Goal: Answer question/provide support: Answer question/provide support

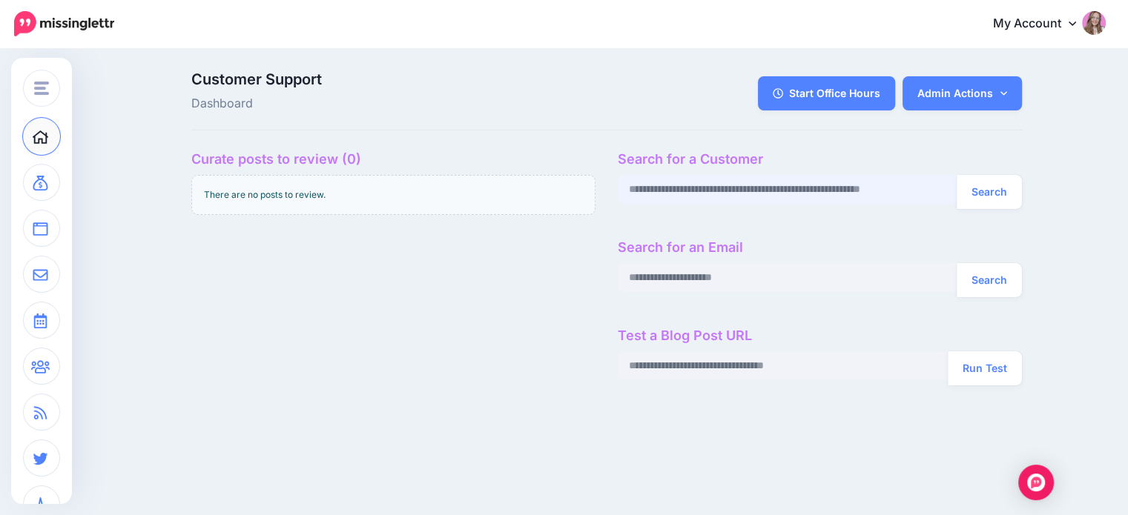
paste input "**********"
type input "**********"
click at [982, 191] on button "Search" at bounding box center [989, 192] width 65 height 34
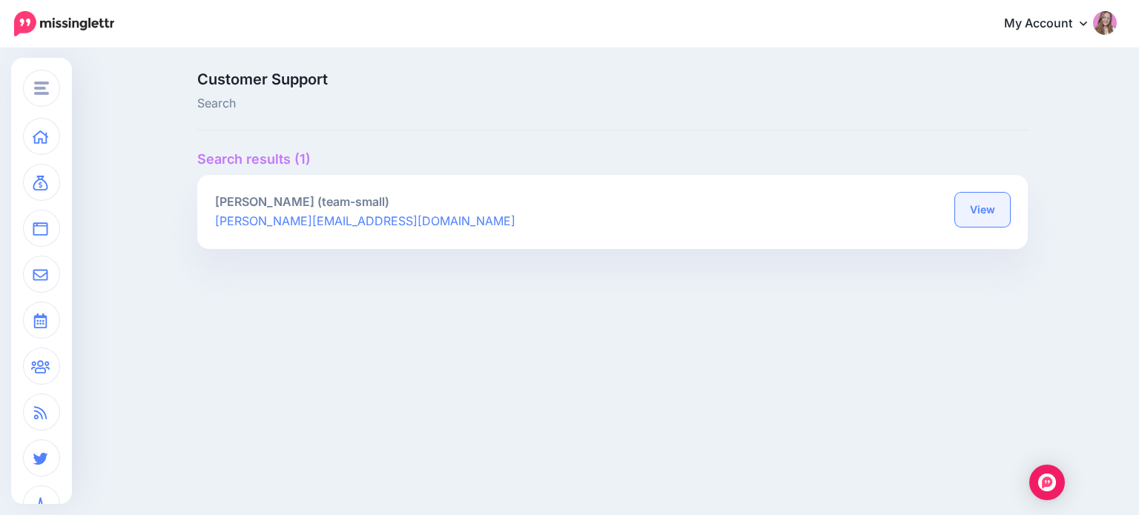
click at [973, 211] on link "View" at bounding box center [982, 210] width 55 height 34
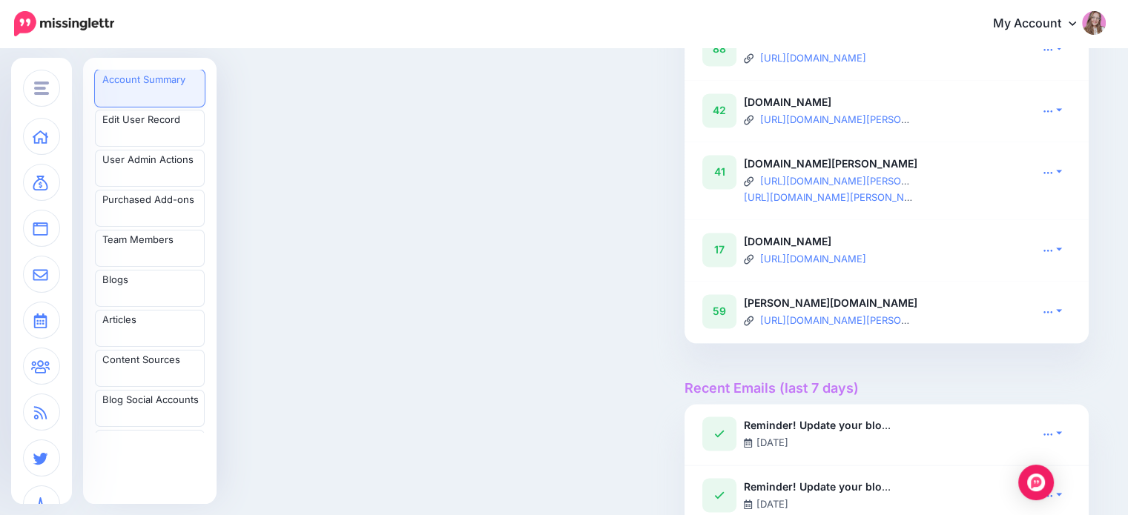
scroll to position [2225, 0]
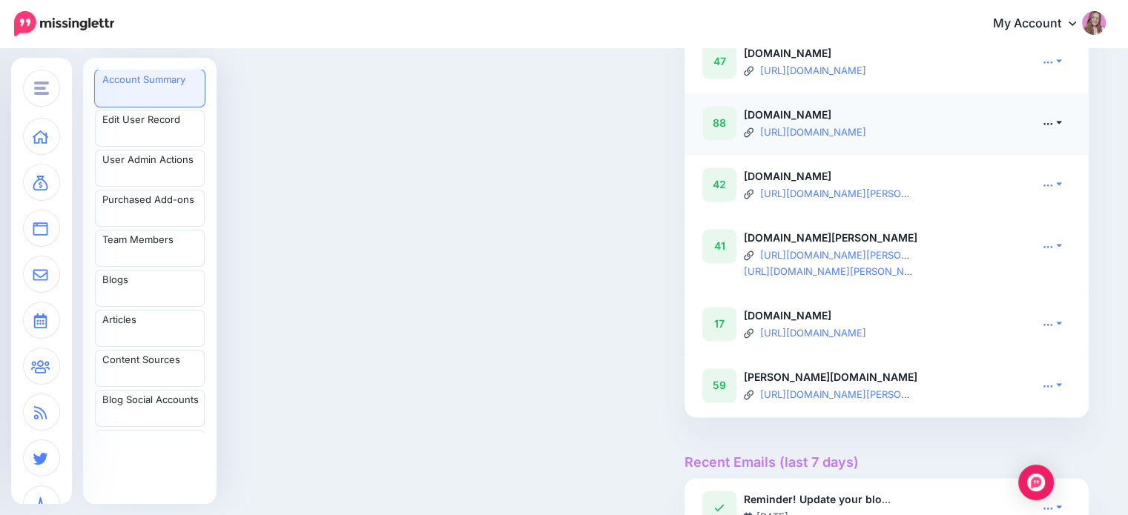
click at [1052, 128] on icon at bounding box center [1048, 123] width 10 height 10
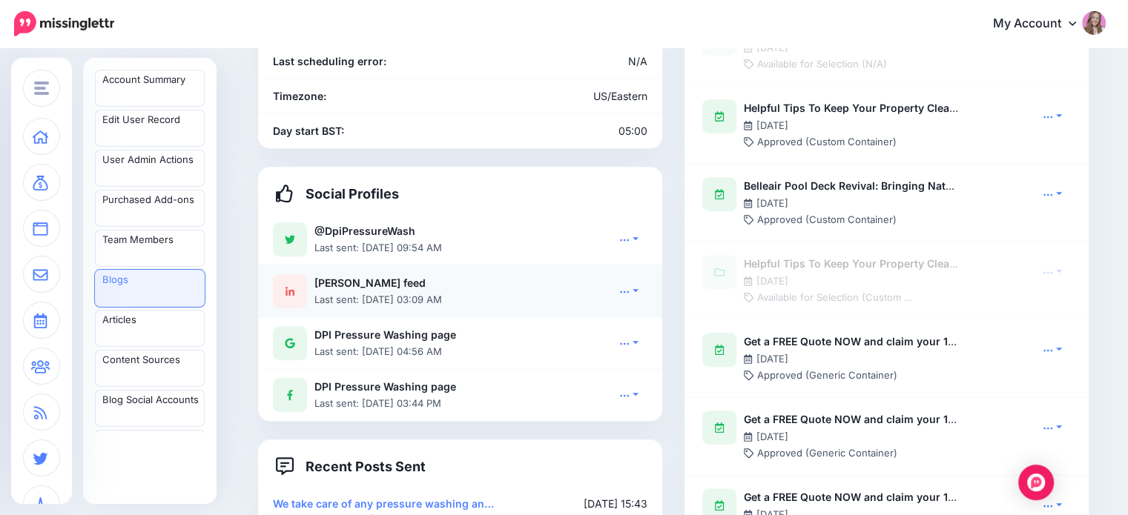
scroll to position [1038, 0]
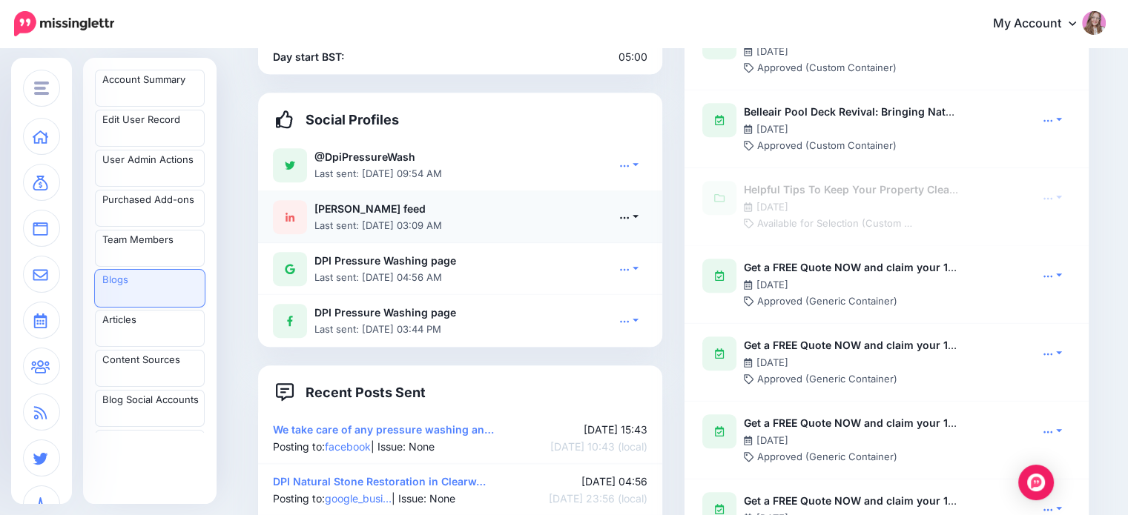
click at [637, 206] on link at bounding box center [628, 217] width 37 height 22
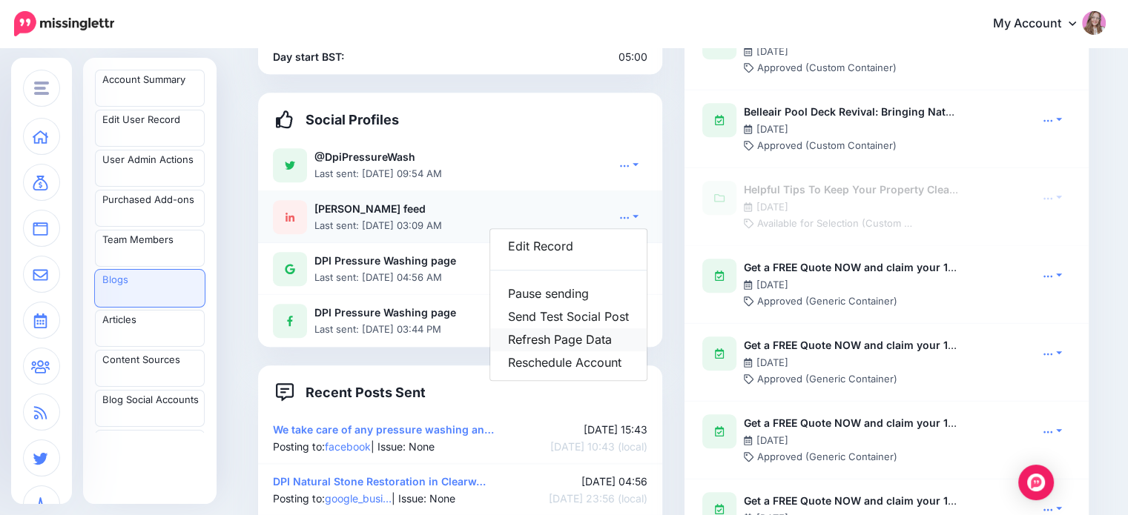
click at [595, 329] on link "Refresh Page Data" at bounding box center [568, 340] width 156 height 23
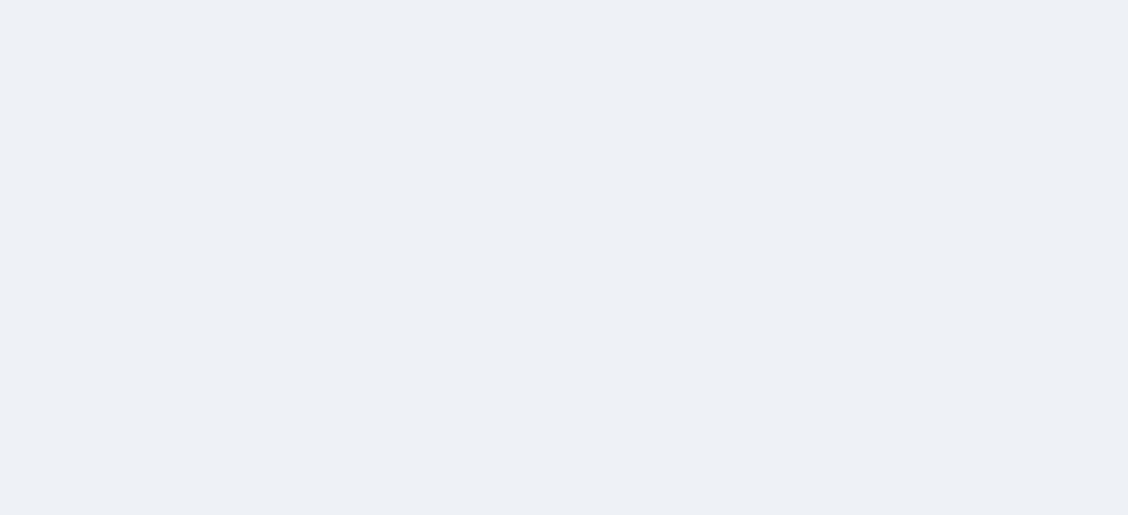
scroll to position [1038, 0]
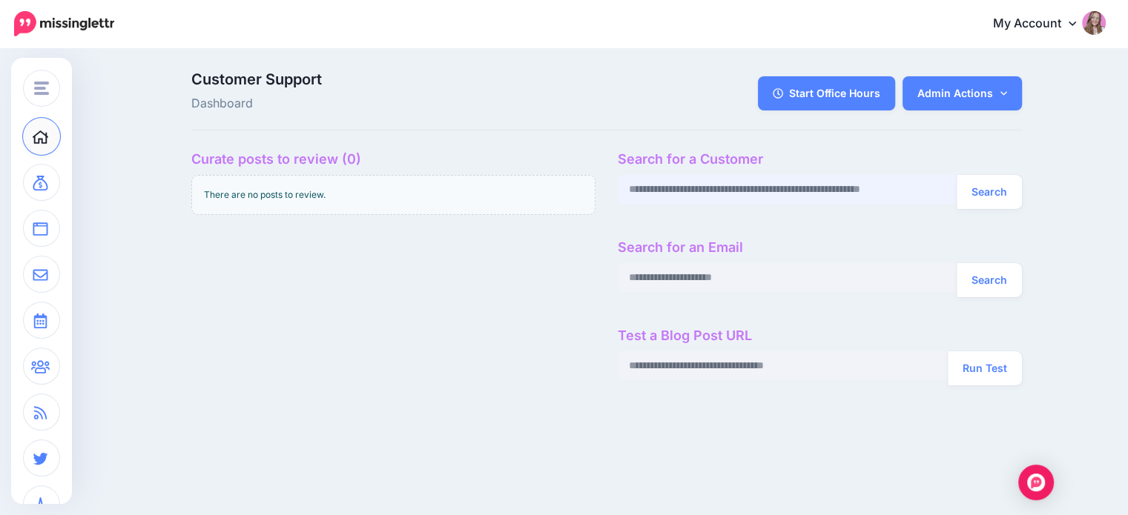
click at [691, 188] on input "text" at bounding box center [788, 189] width 340 height 29
paste input "**********"
type input "**********"
click at [1020, 188] on button "Search" at bounding box center [989, 192] width 65 height 34
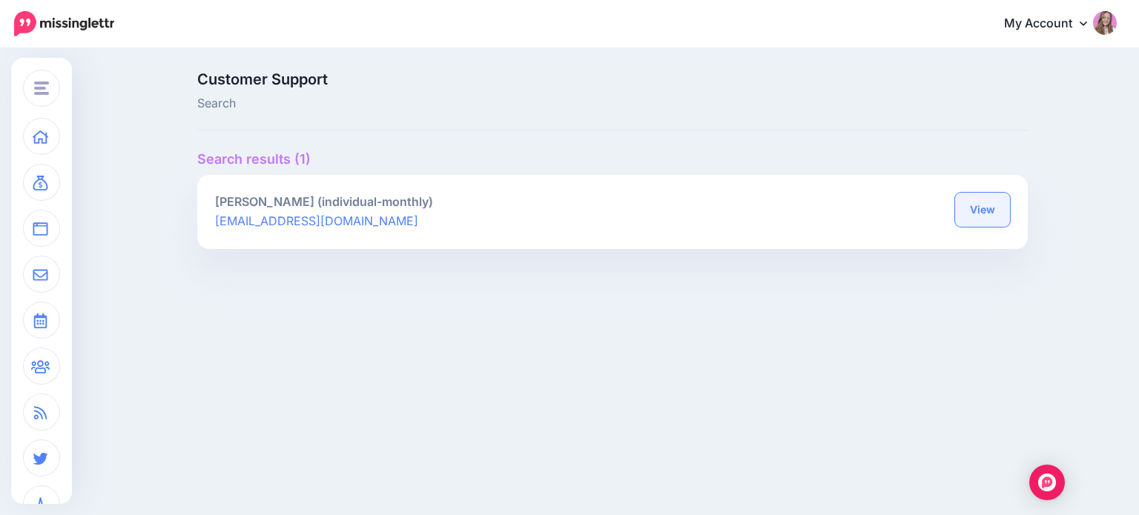
click at [971, 211] on link "View" at bounding box center [982, 210] width 55 height 34
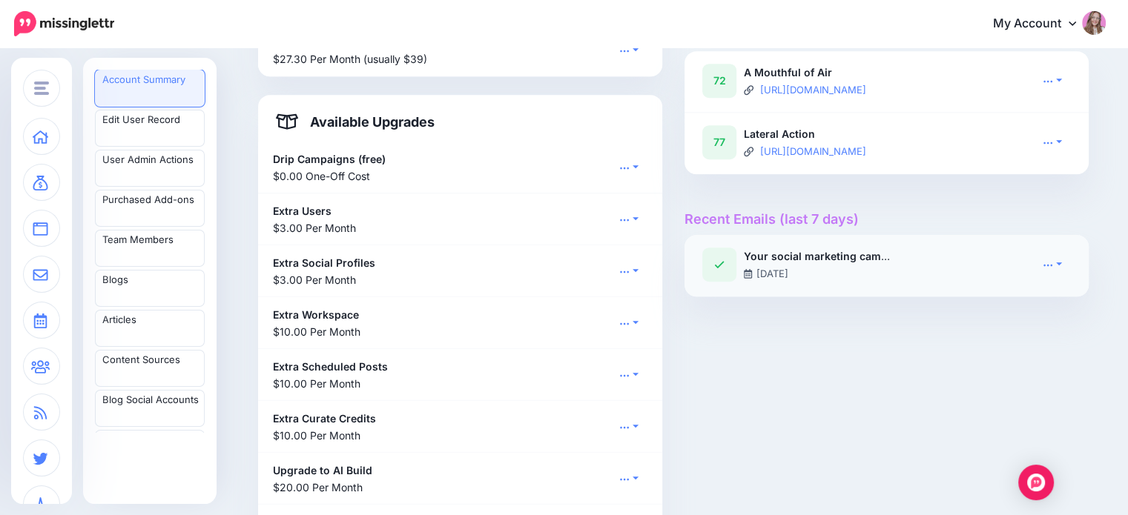
scroll to position [890, 0]
click at [1046, 73] on link at bounding box center [1052, 79] width 37 height 22
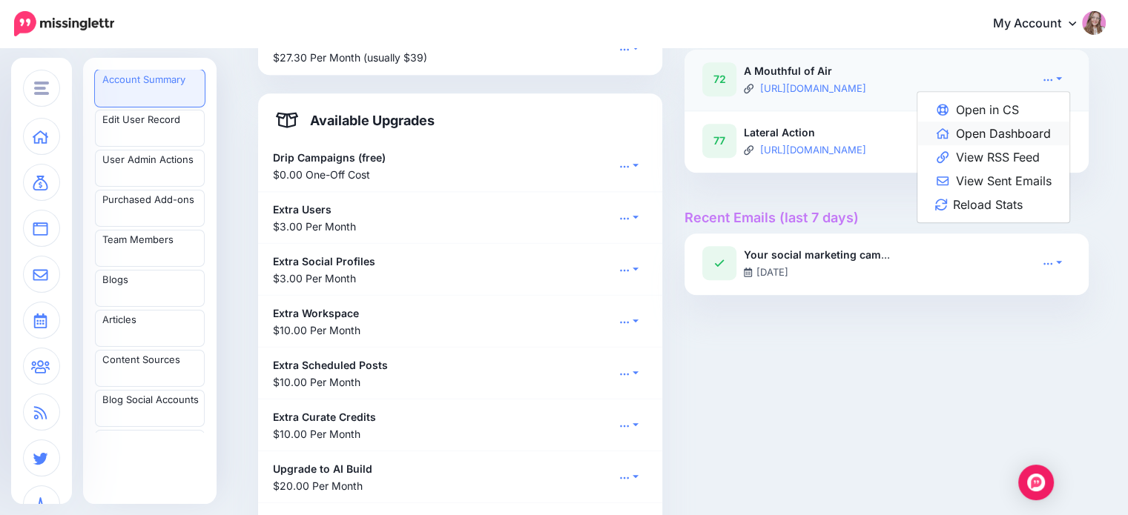
click at [1011, 136] on link "Open Dashboard" at bounding box center [993, 134] width 152 height 24
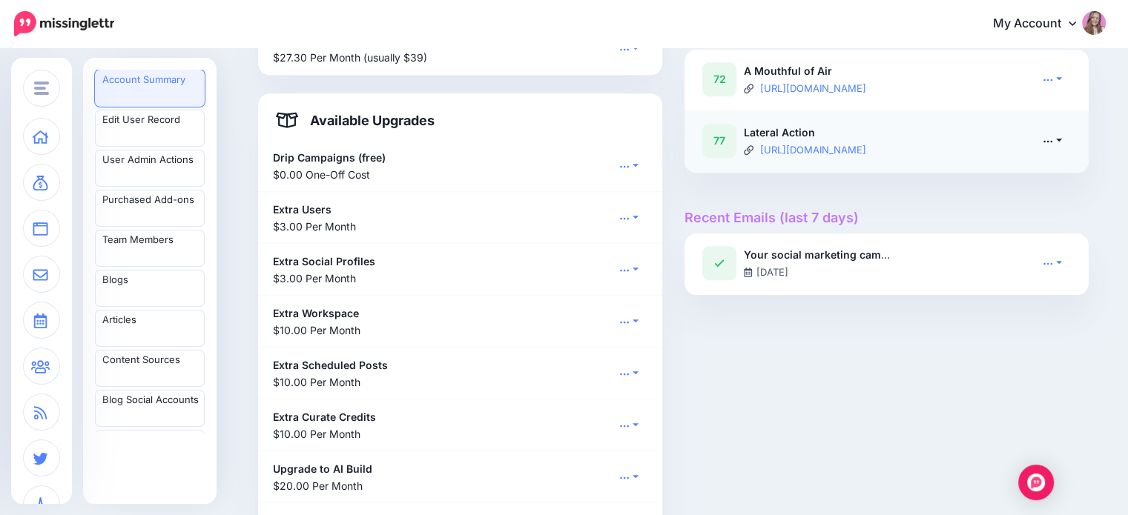
click at [1071, 138] on link at bounding box center [1052, 141] width 37 height 22
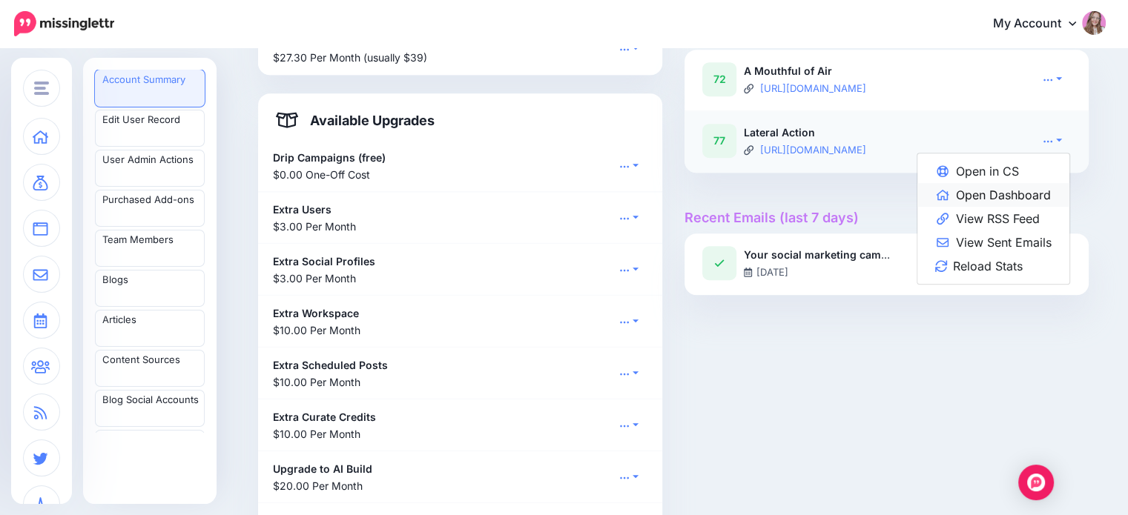
click at [1026, 190] on link "Open Dashboard" at bounding box center [993, 195] width 152 height 24
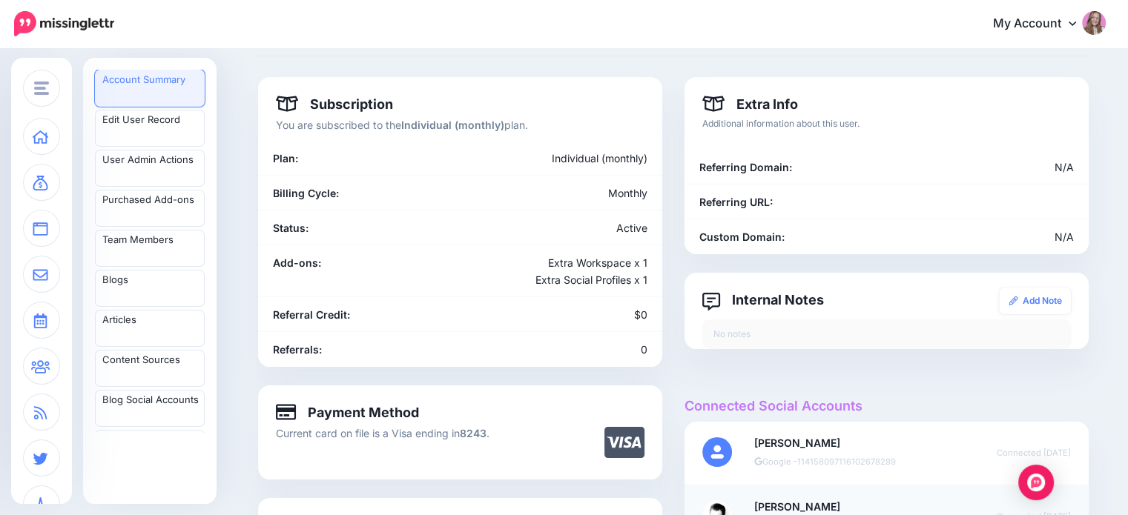
scroll to position [0, 0]
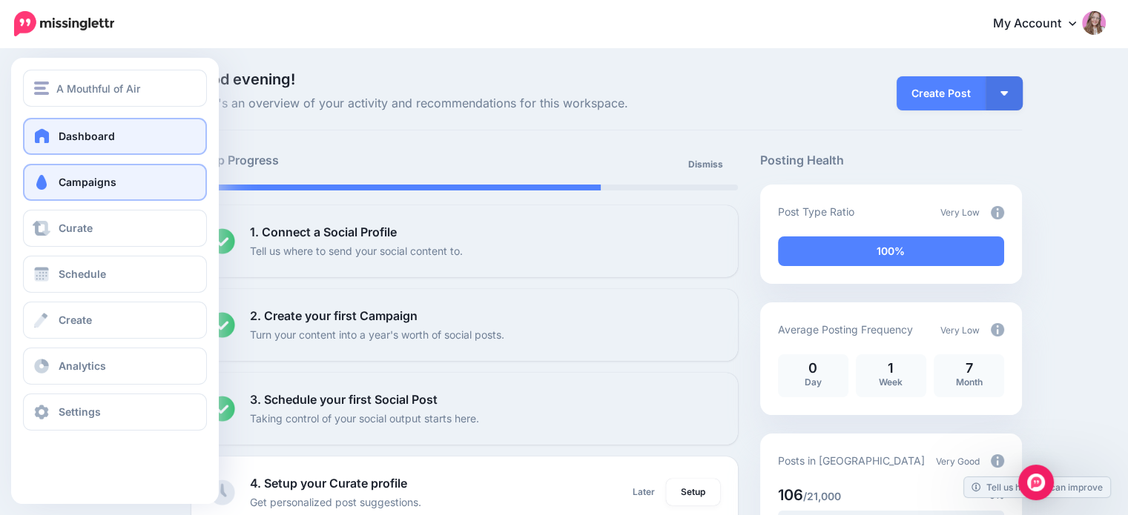
click at [56, 191] on link "Campaigns" at bounding box center [115, 182] width 184 height 37
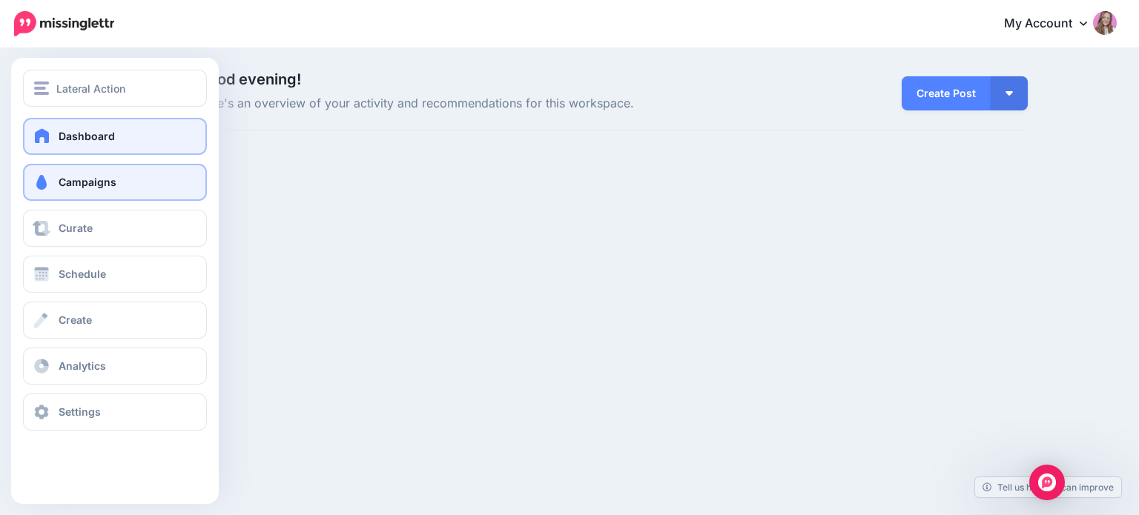
click at [48, 180] on span at bounding box center [41, 182] width 19 height 15
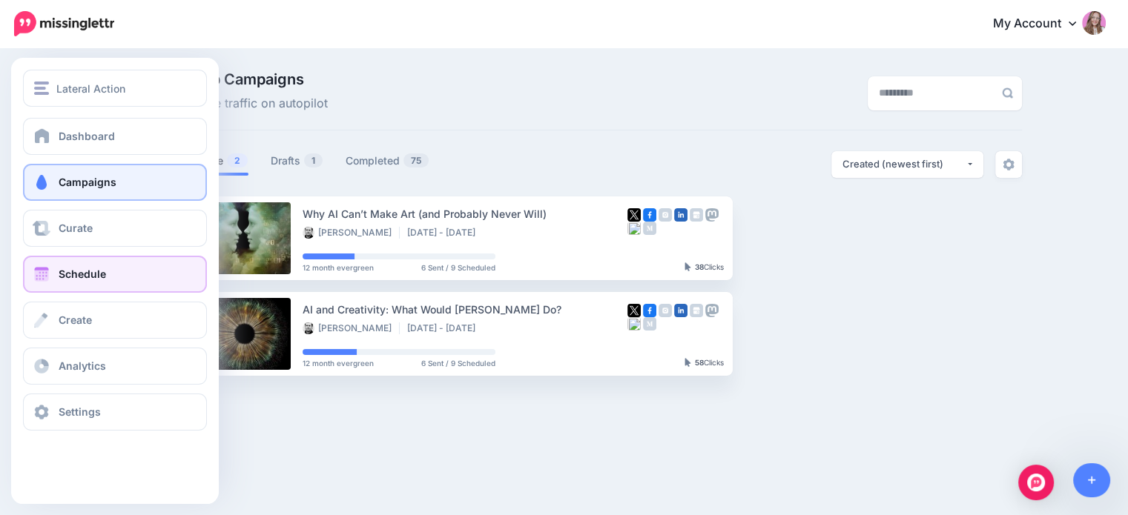
click at [70, 285] on link "Schedule" at bounding box center [115, 274] width 184 height 37
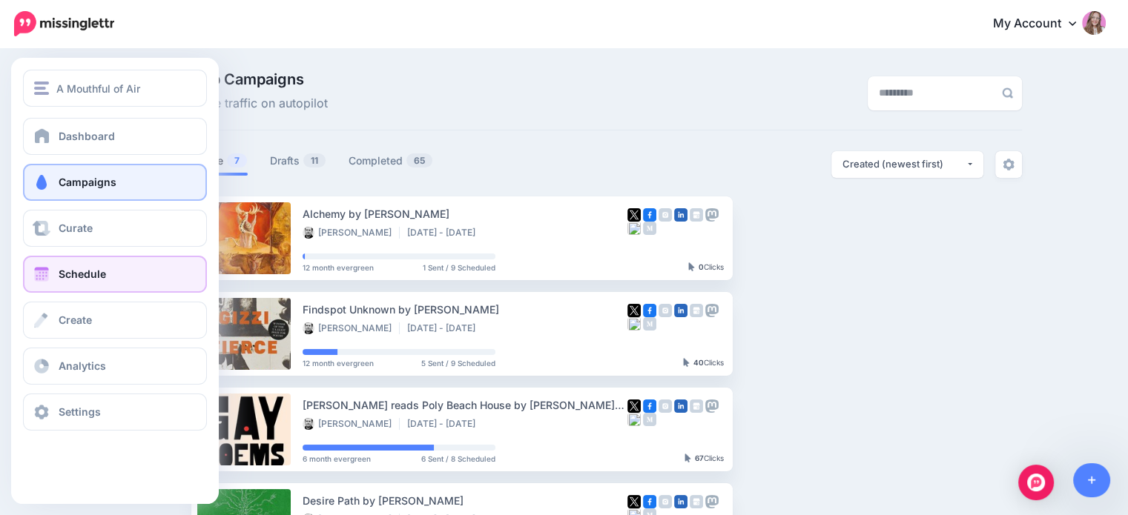
click at [50, 290] on link "Schedule" at bounding box center [115, 274] width 184 height 37
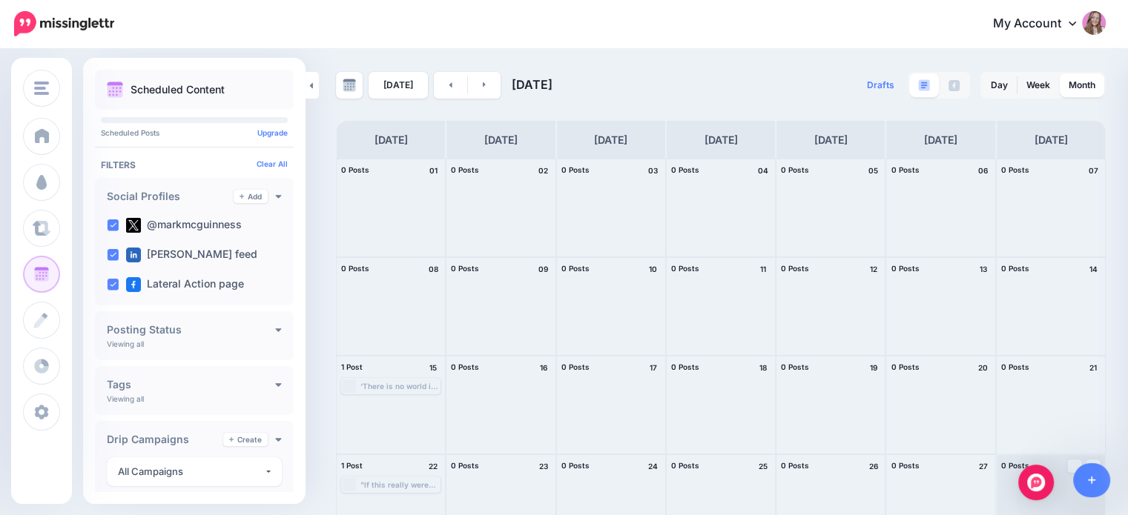
scroll to position [136, 0]
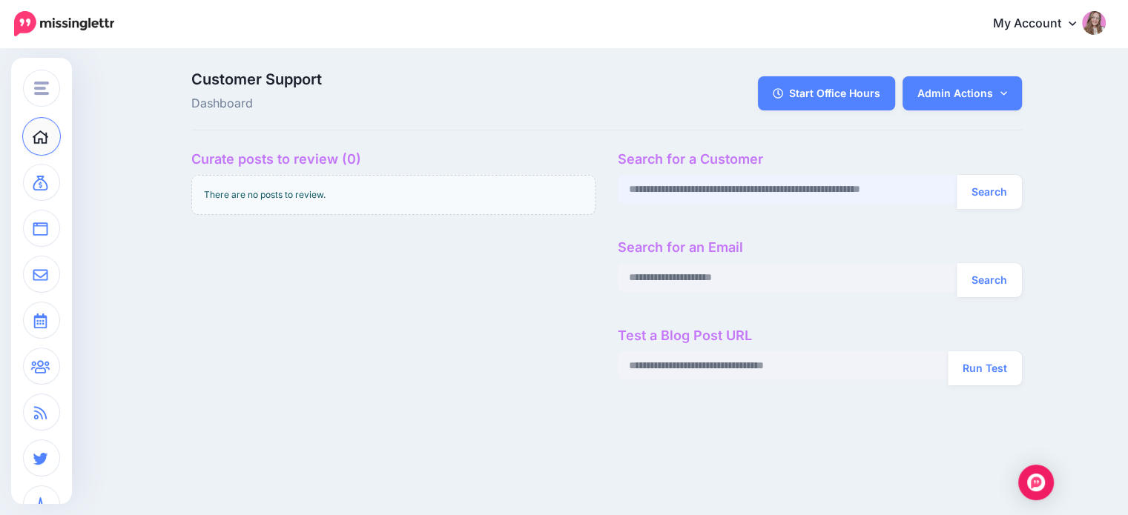
click at [667, 188] on input "text" at bounding box center [788, 189] width 340 height 29
paste input "**********"
type input "**********"
click at [975, 197] on button "Search" at bounding box center [989, 192] width 65 height 34
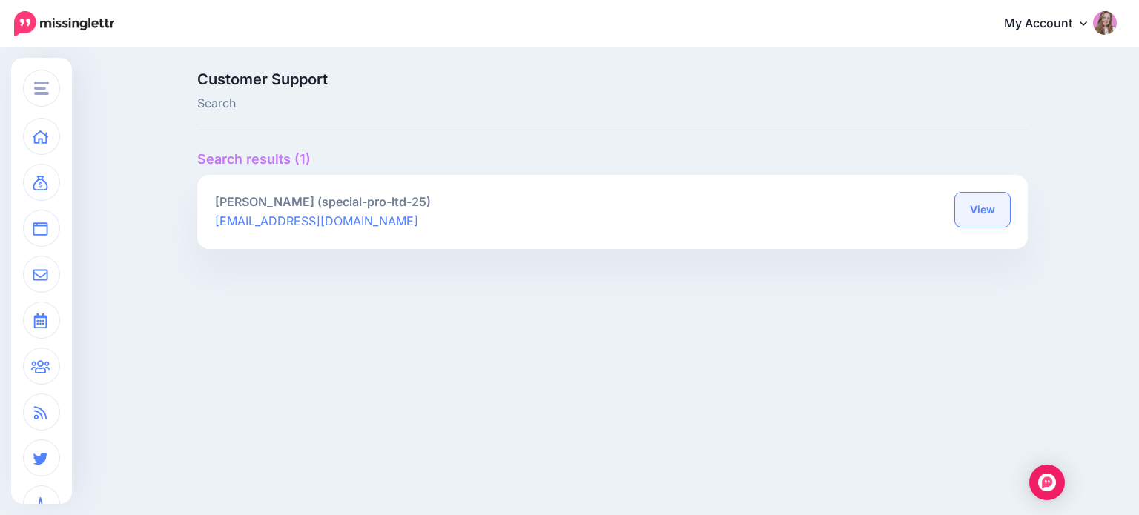
click at [967, 216] on link "View" at bounding box center [982, 210] width 55 height 34
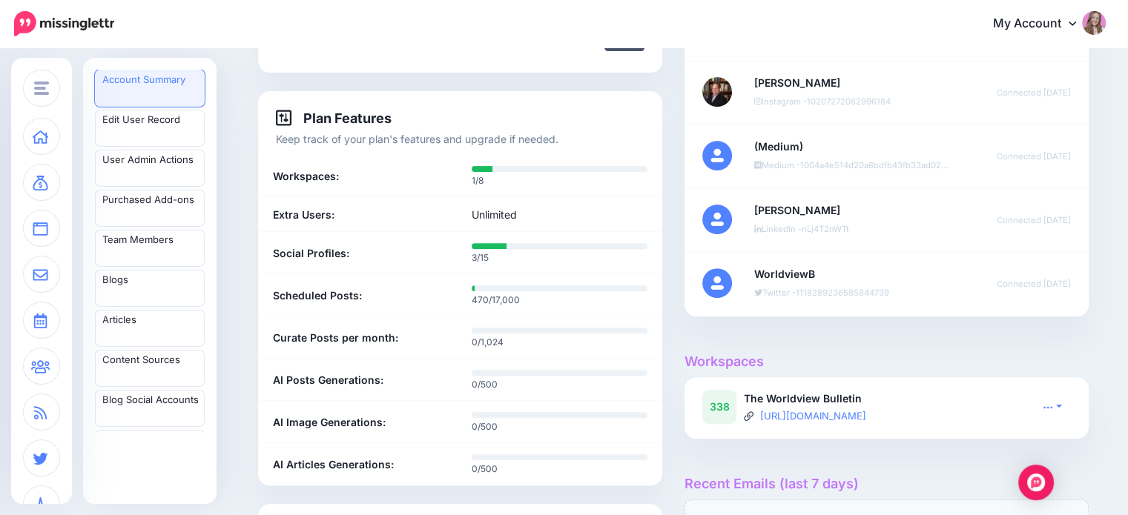
scroll to position [593, 0]
